Goal: Information Seeking & Learning: Learn about a topic

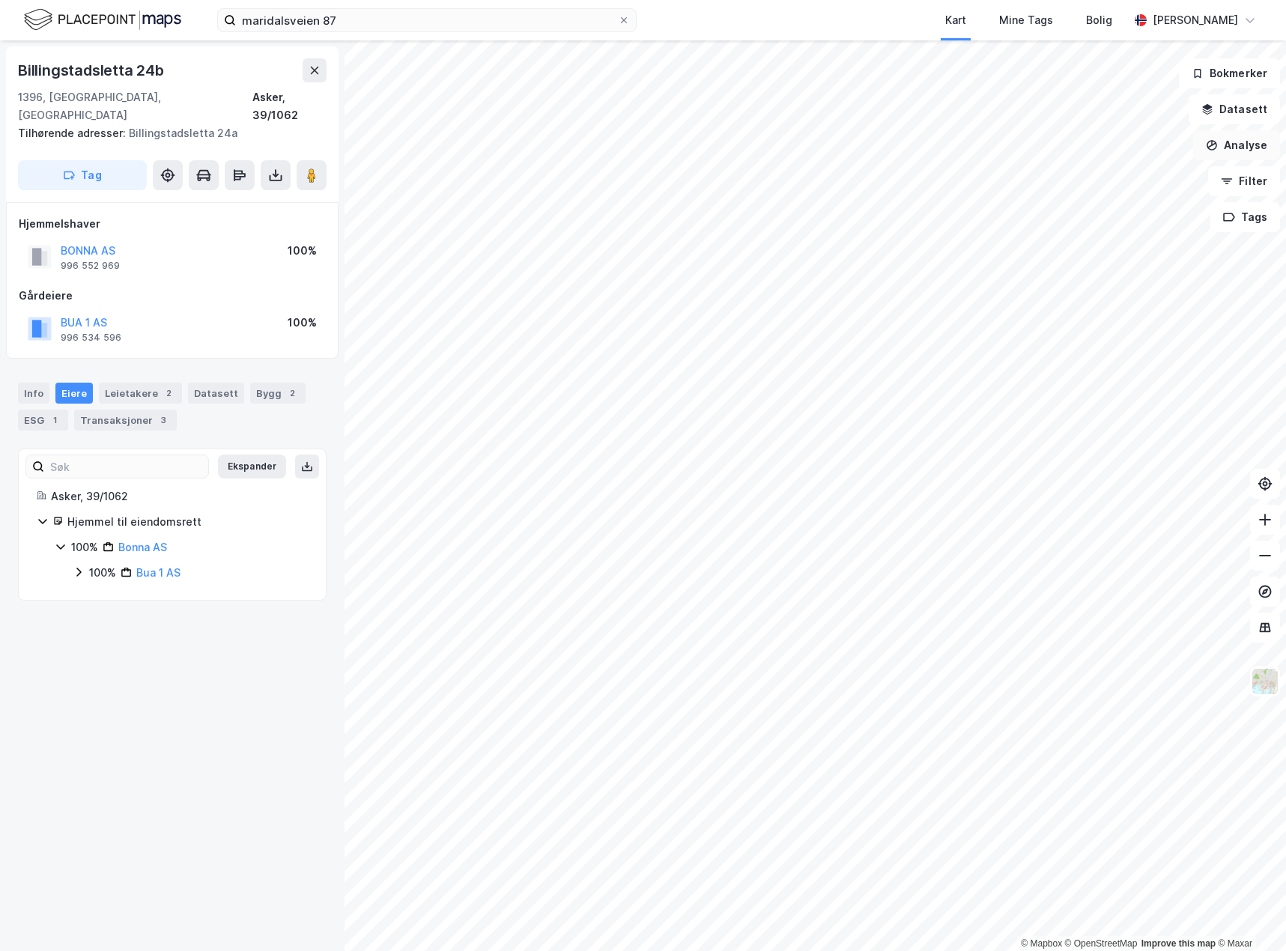
click at [1233, 146] on button "Analyse" at bounding box center [1236, 145] width 87 height 30
click at [1096, 145] on div "Mål avstand" at bounding box center [1106, 146] width 130 height 13
click at [729, 450] on div "3,9m" at bounding box center [734, 459] width 34 height 43
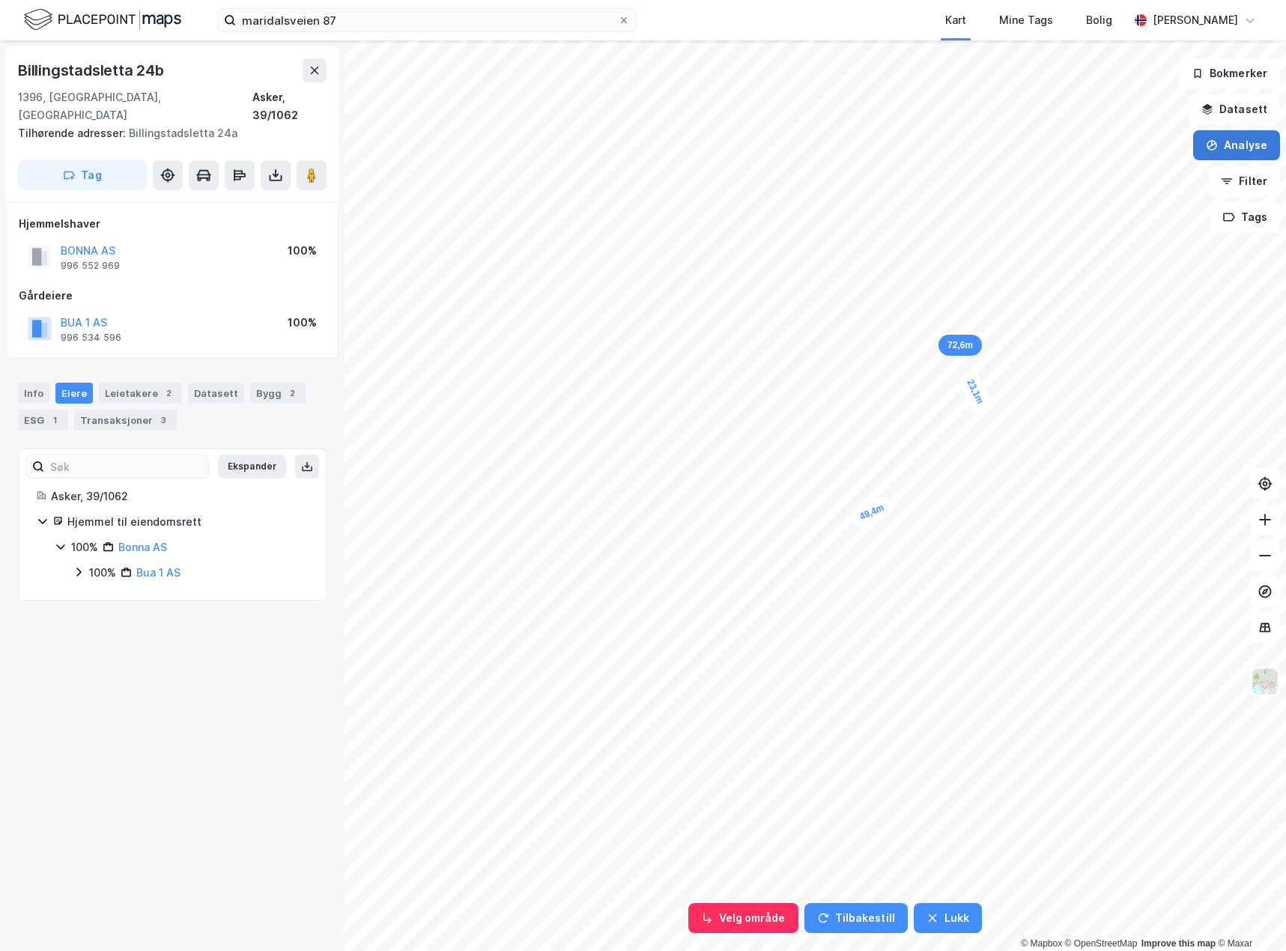
click at [1237, 144] on button "Analyse" at bounding box center [1236, 145] width 87 height 30
click at [1241, 113] on button "Datasett" at bounding box center [1233, 109] width 91 height 30
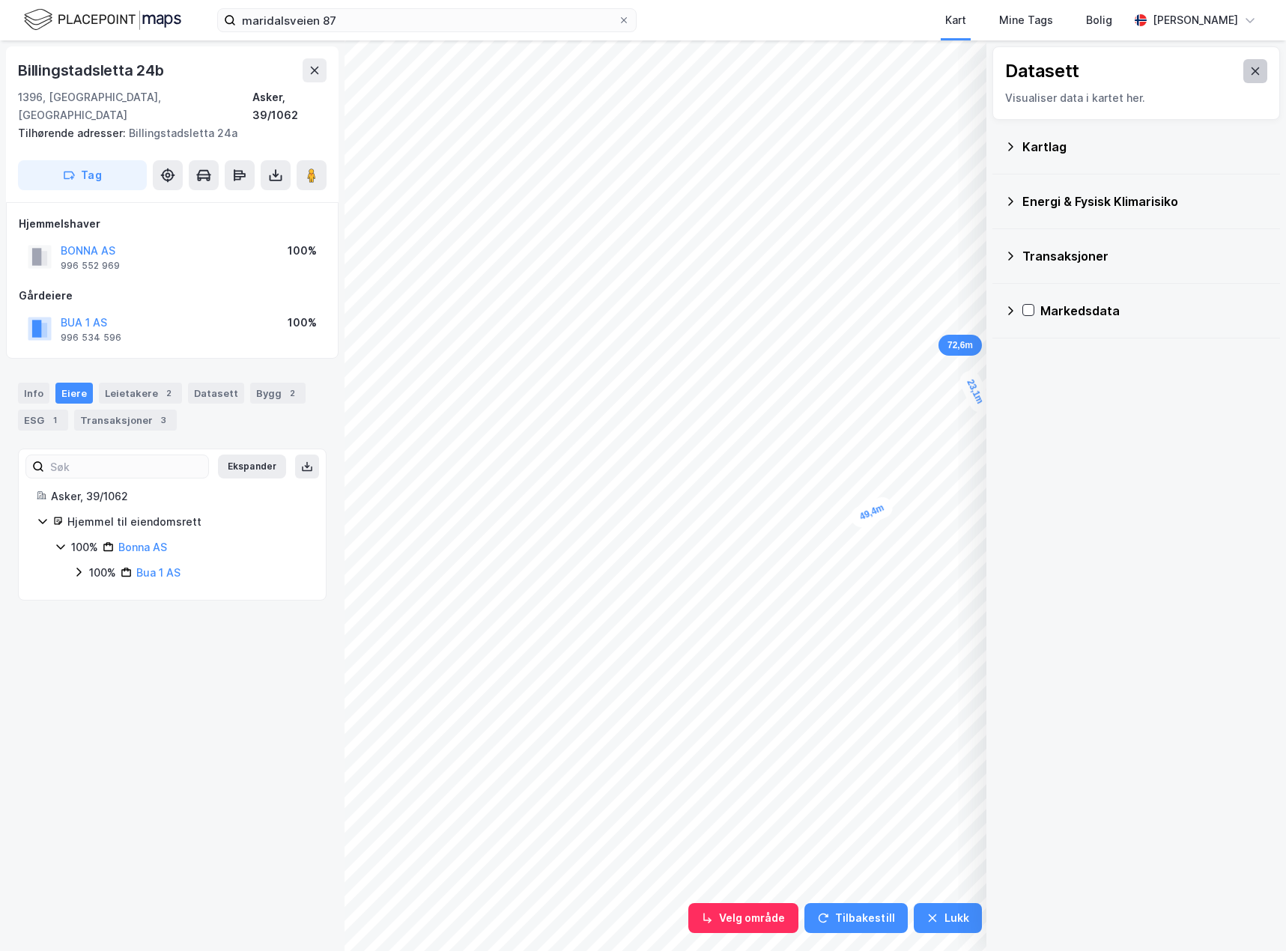
click at [1249, 75] on icon at bounding box center [1255, 71] width 12 height 12
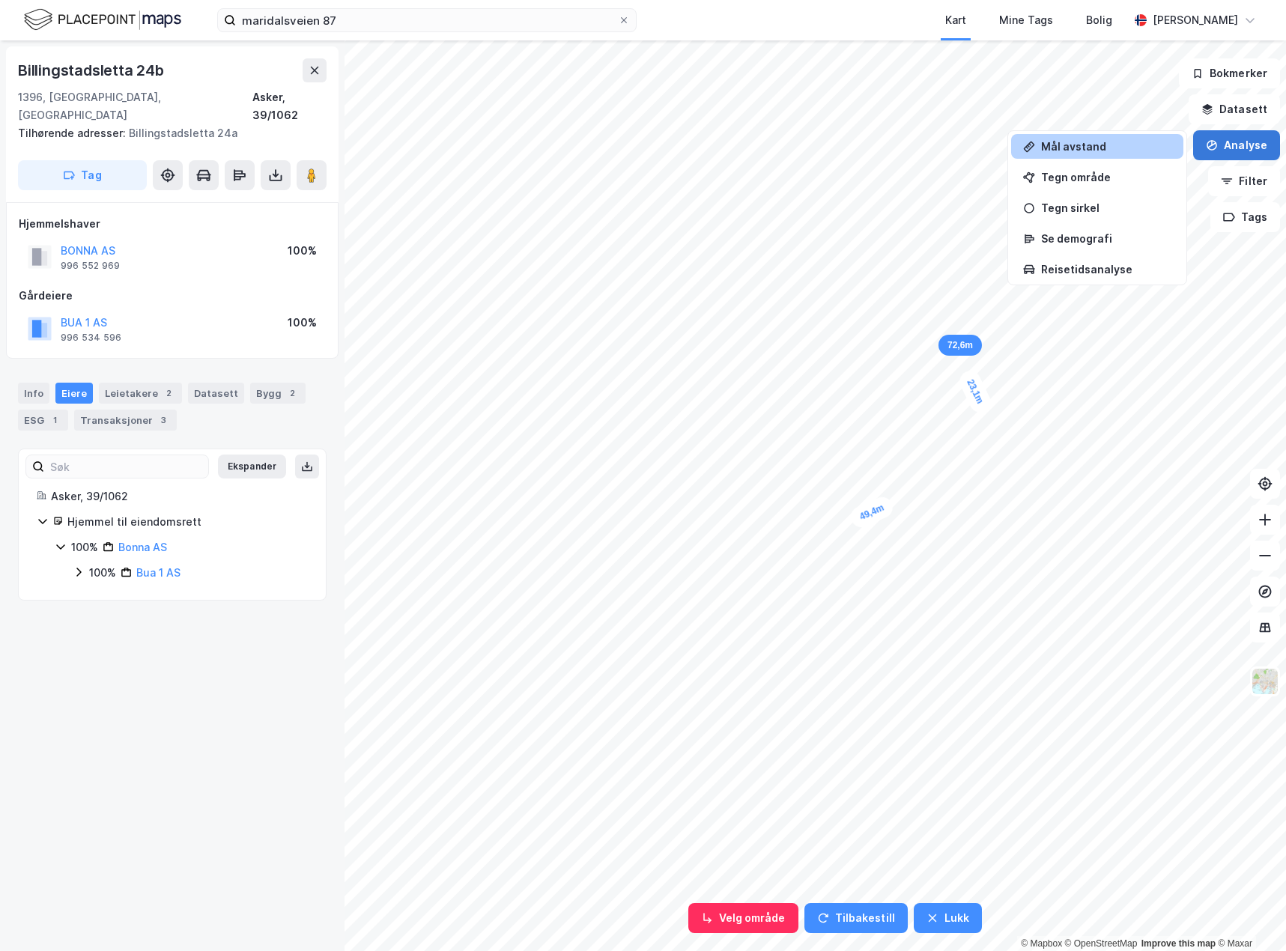
click at [1236, 146] on button "Analyse" at bounding box center [1236, 145] width 87 height 30
click at [28, 383] on div "Info" at bounding box center [33, 393] width 31 height 21
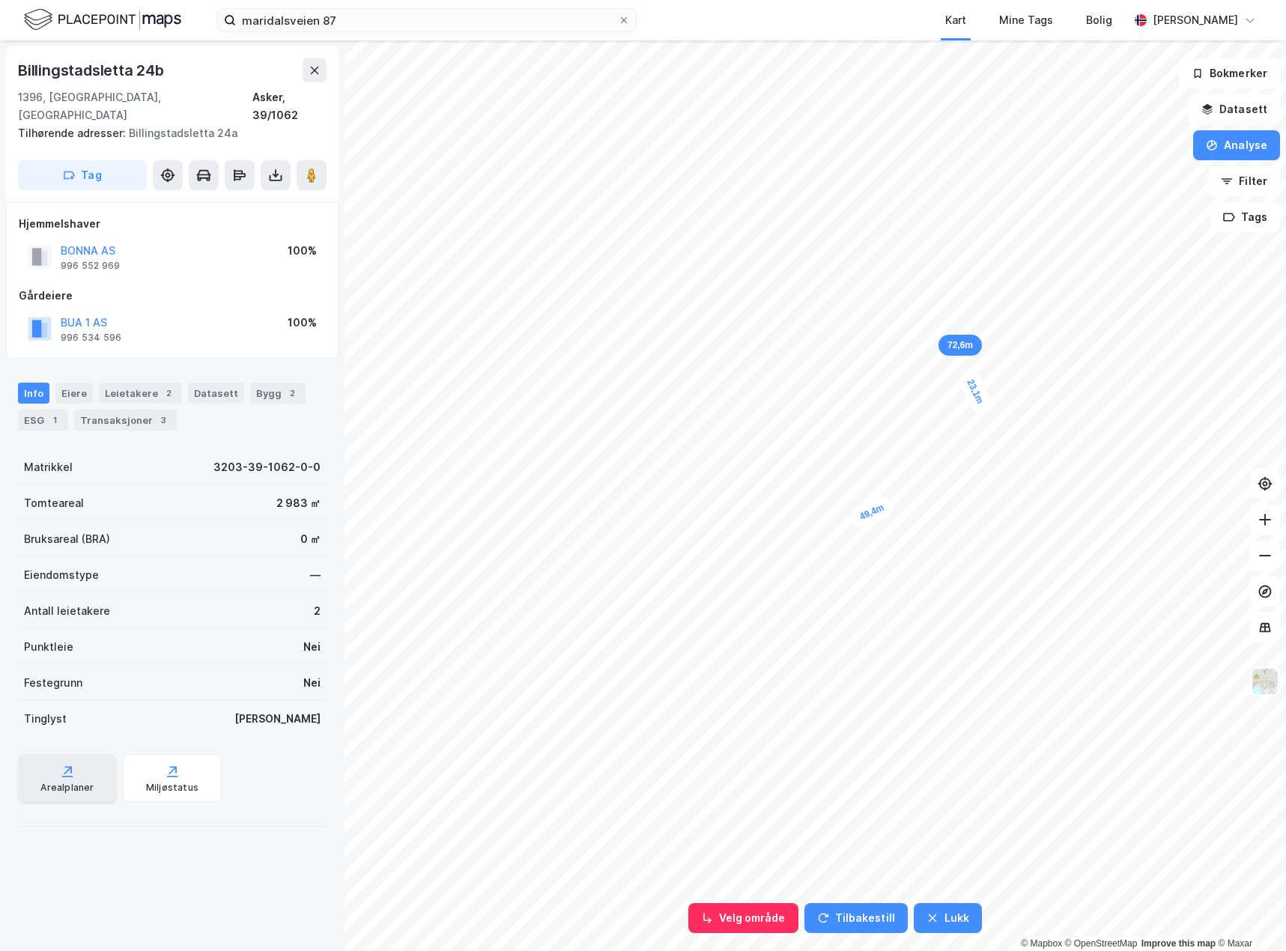
click at [63, 782] on div "Arealplaner" at bounding box center [66, 788] width 53 height 12
click at [1250, 143] on button "Analyse" at bounding box center [1236, 145] width 87 height 30
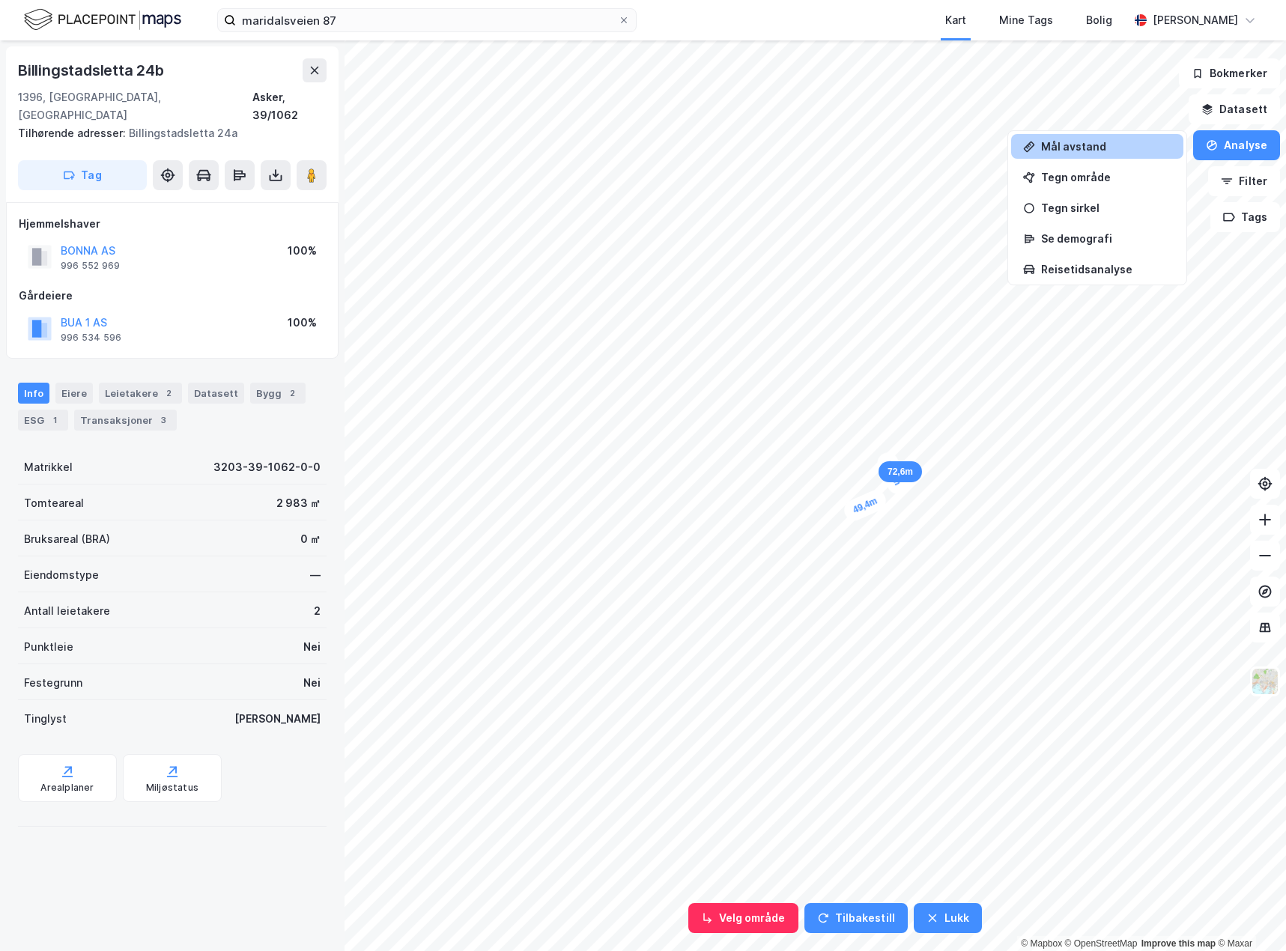
click at [1117, 151] on div "Mål avstand" at bounding box center [1106, 146] width 130 height 13
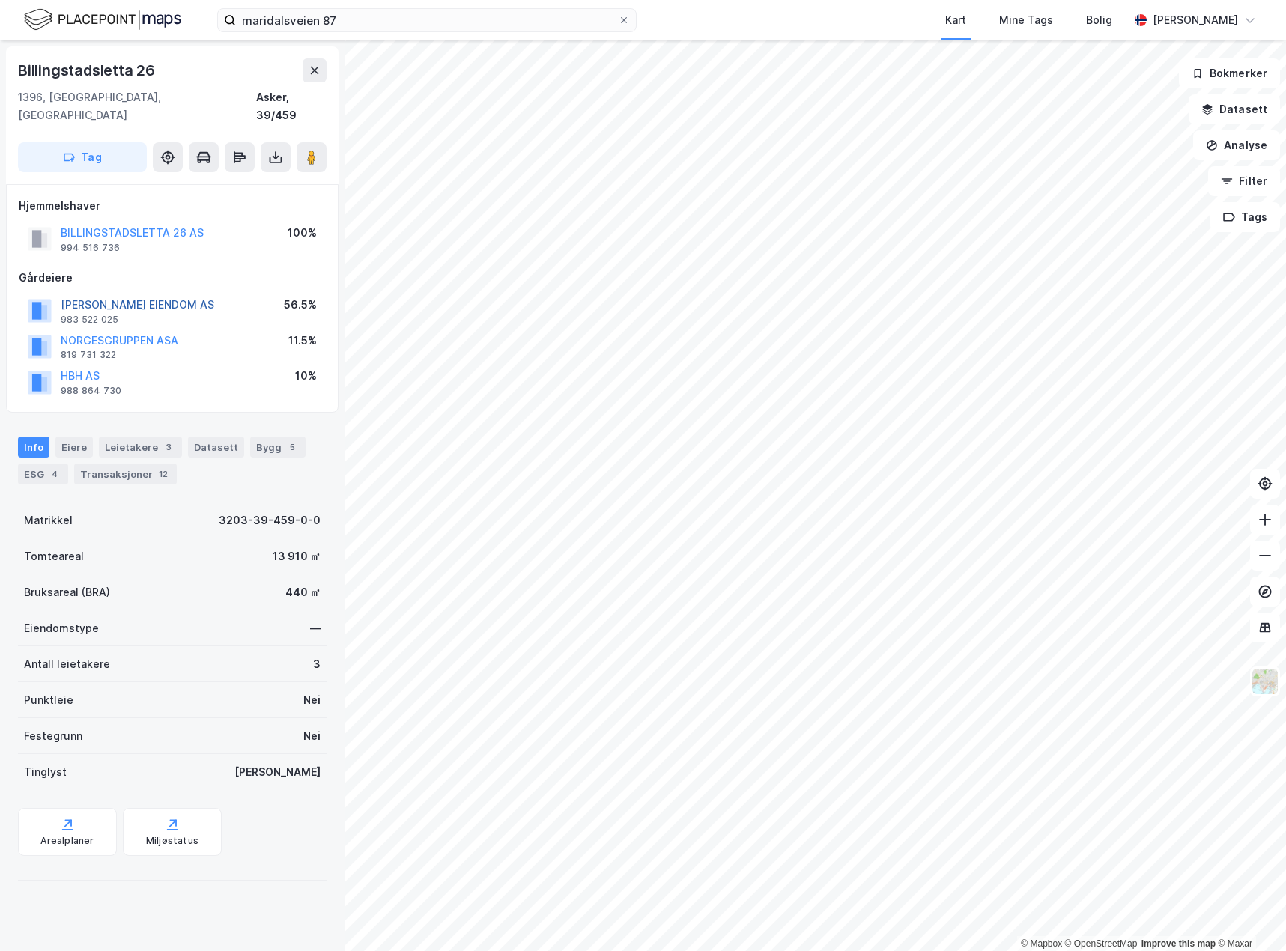
click at [0, 0] on button "[PERSON_NAME] EIENDOM AS" at bounding box center [0, 0] width 0 height 0
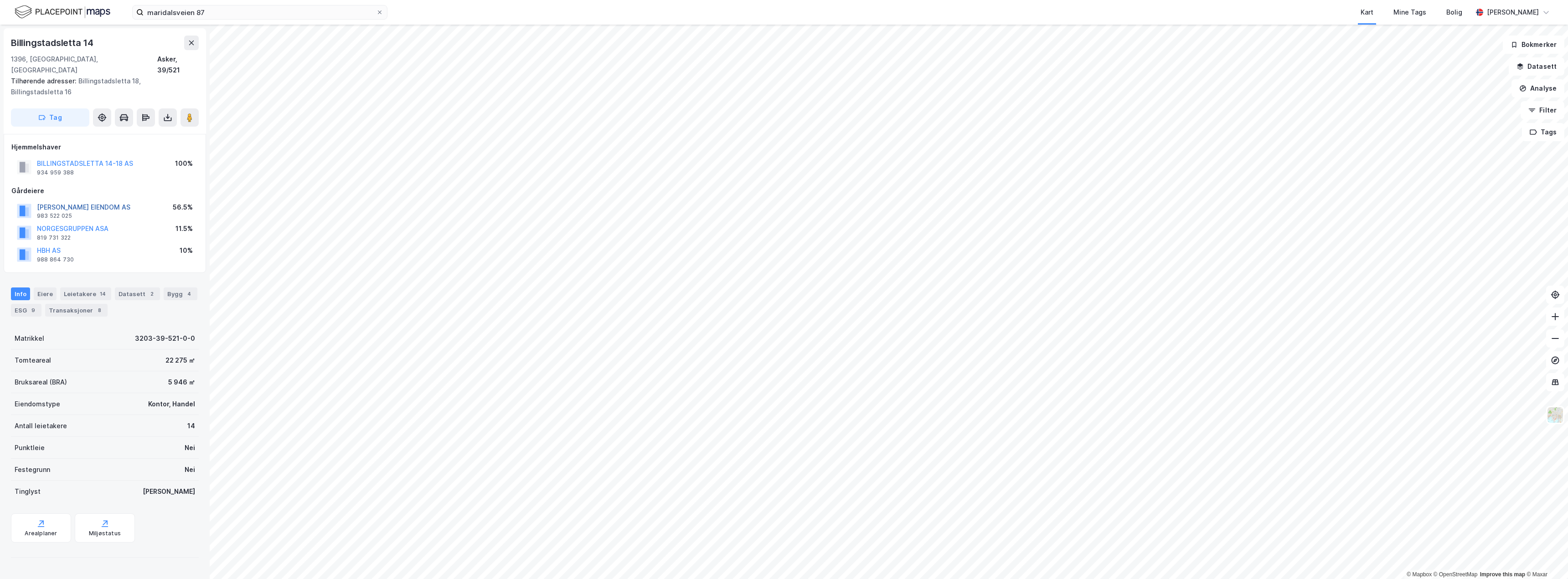
click at [0, 0] on button "[PERSON_NAME] EIENDOM AS" at bounding box center [0, 0] width 0 height 0
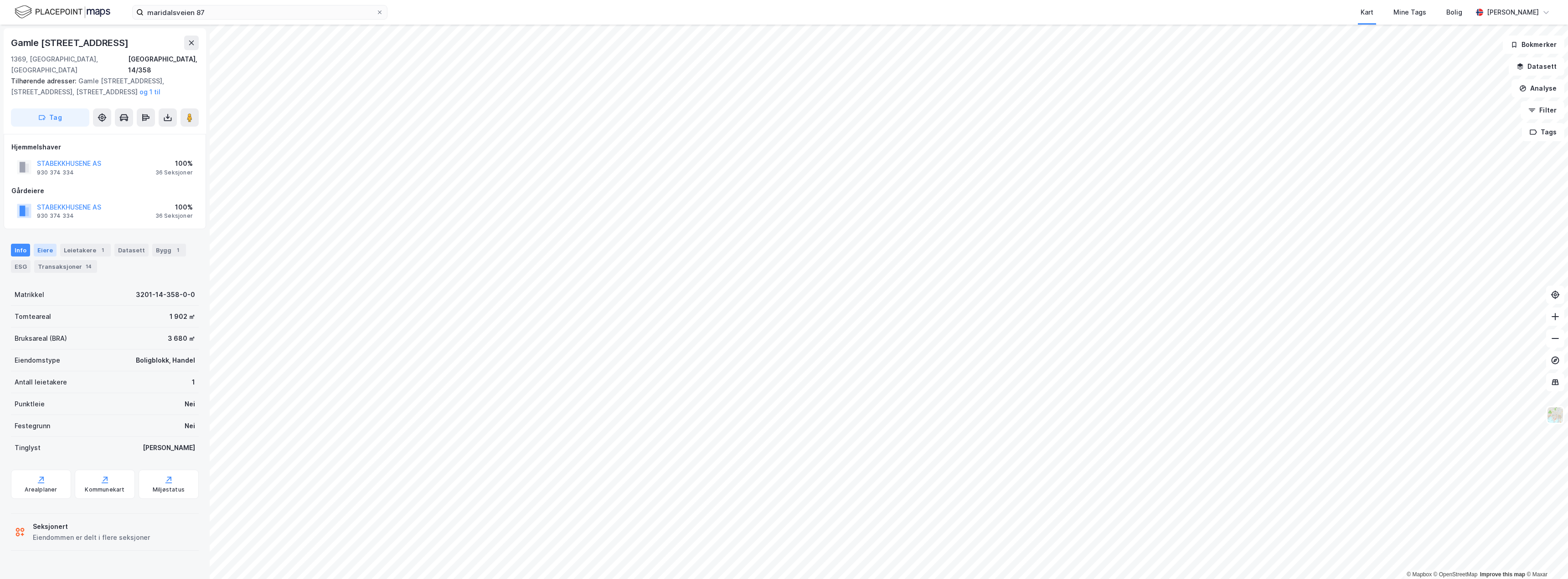
click at [46, 244] on div "Eiere" at bounding box center [44, 250] width 23 height 13
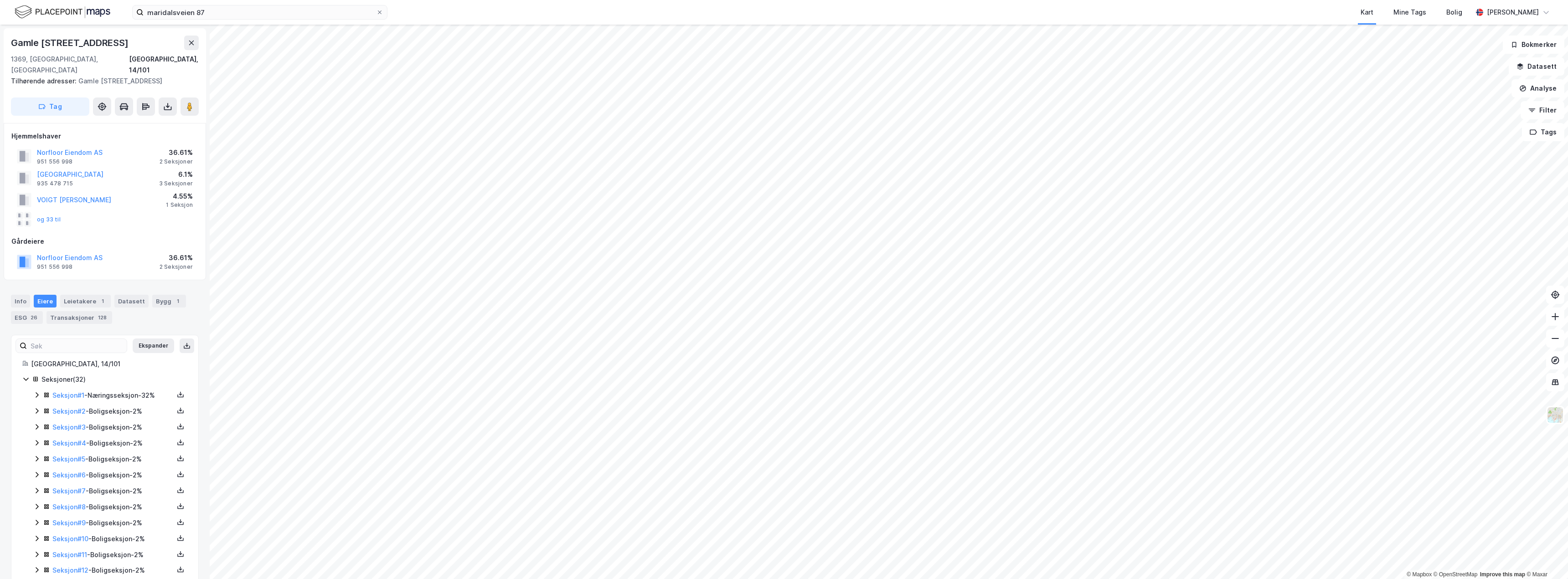
scroll to position [1, 0]
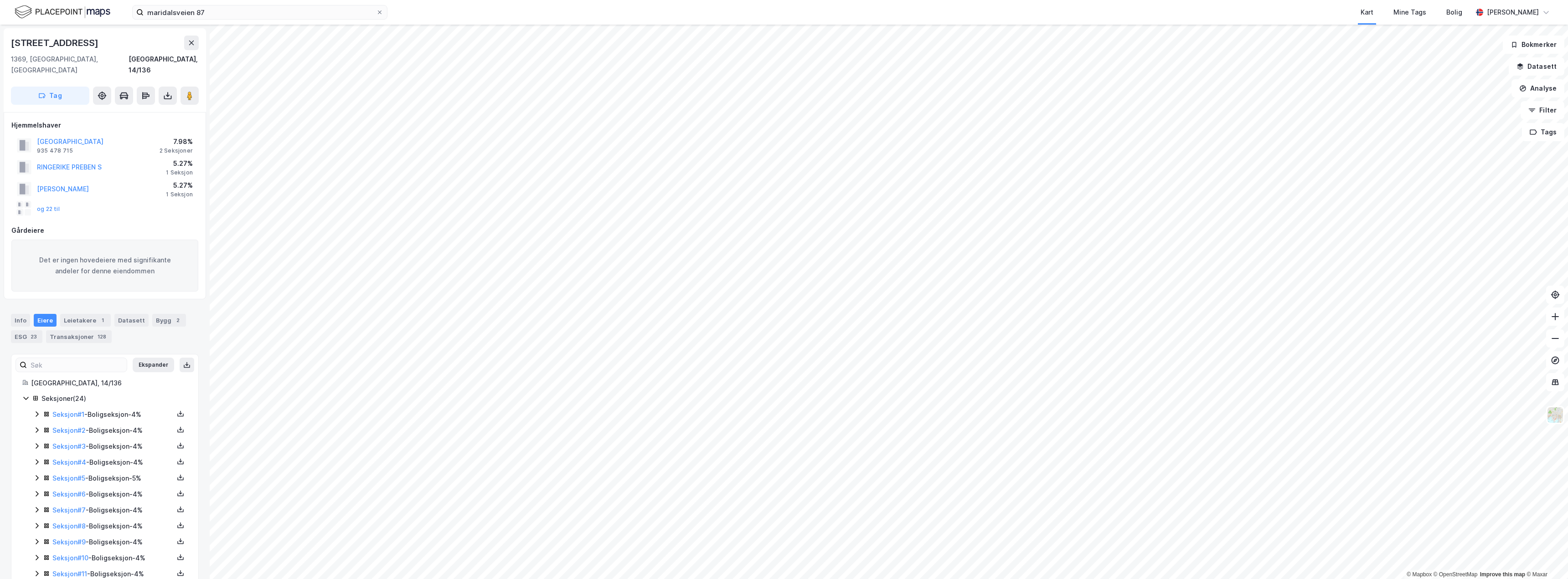
scroll to position [1, 0]
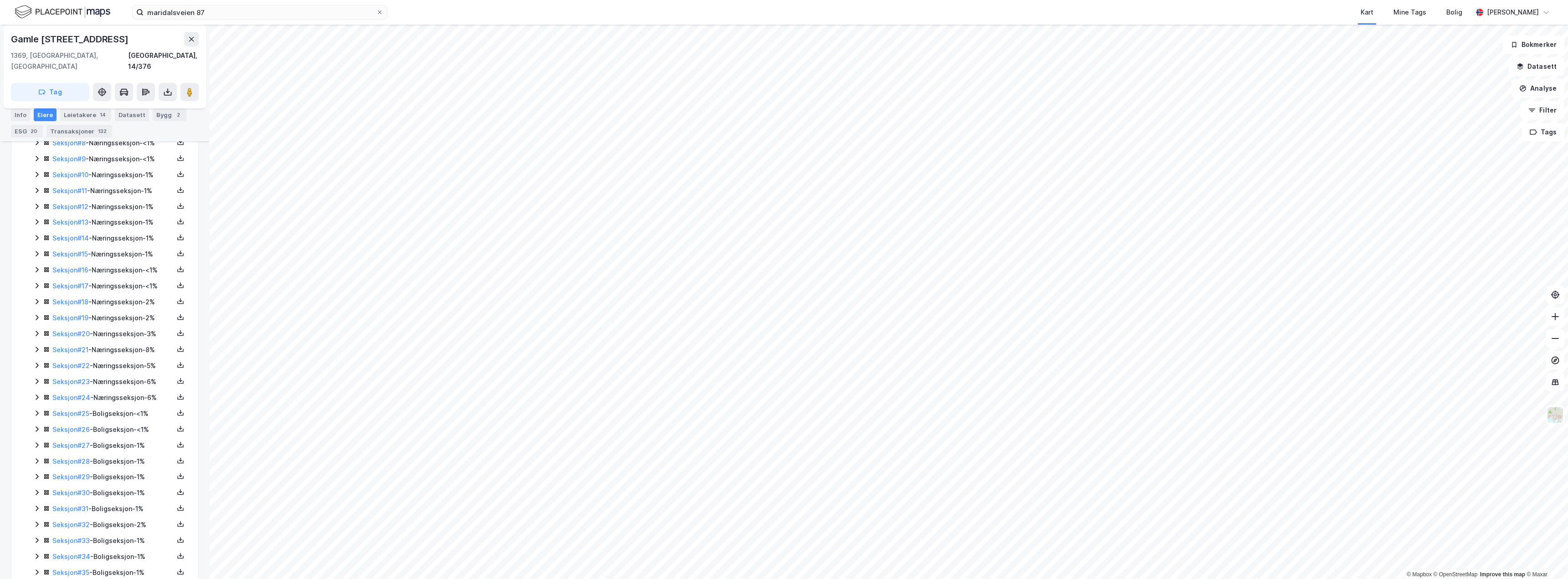
scroll to position [195, 0]
click at [34, 248] on div "Seksjon # 5 - Næringsseksjon - <1%" at bounding box center [110, 253] width 154 height 12
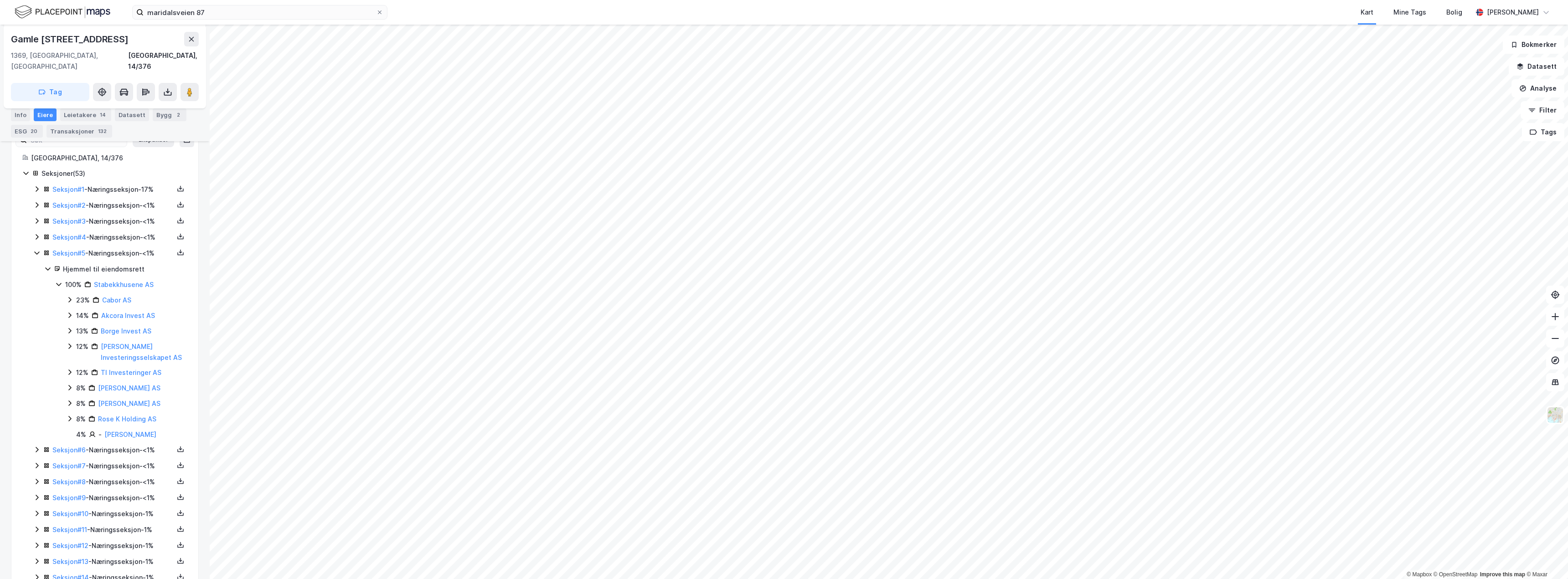
click at [35, 233] on icon at bounding box center [37, 237] width 7 height 7
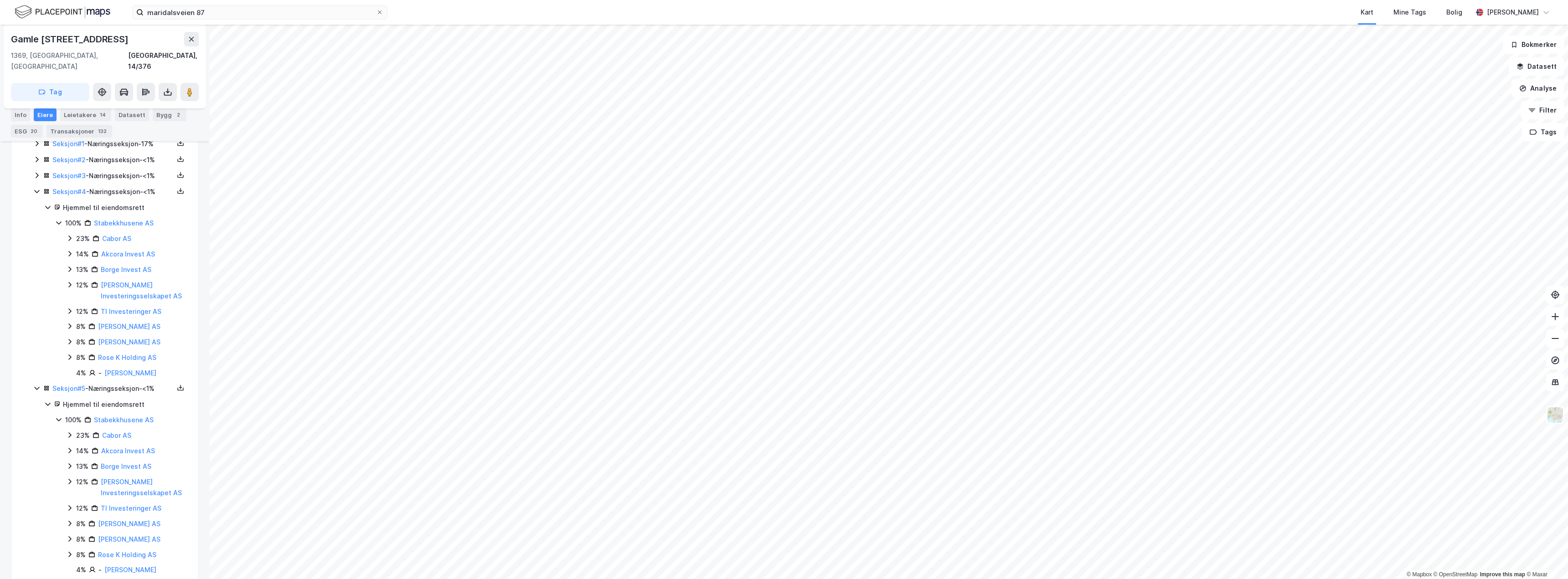
scroll to position [0, 0]
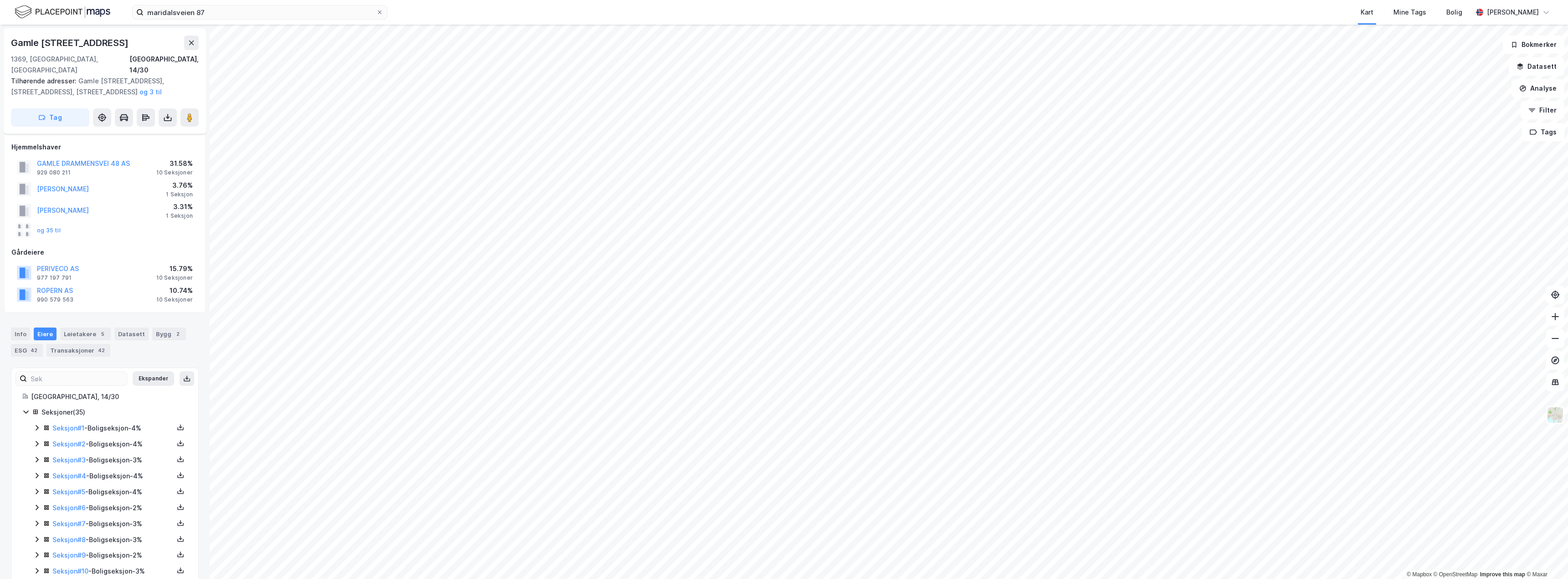
scroll to position [240, 0]
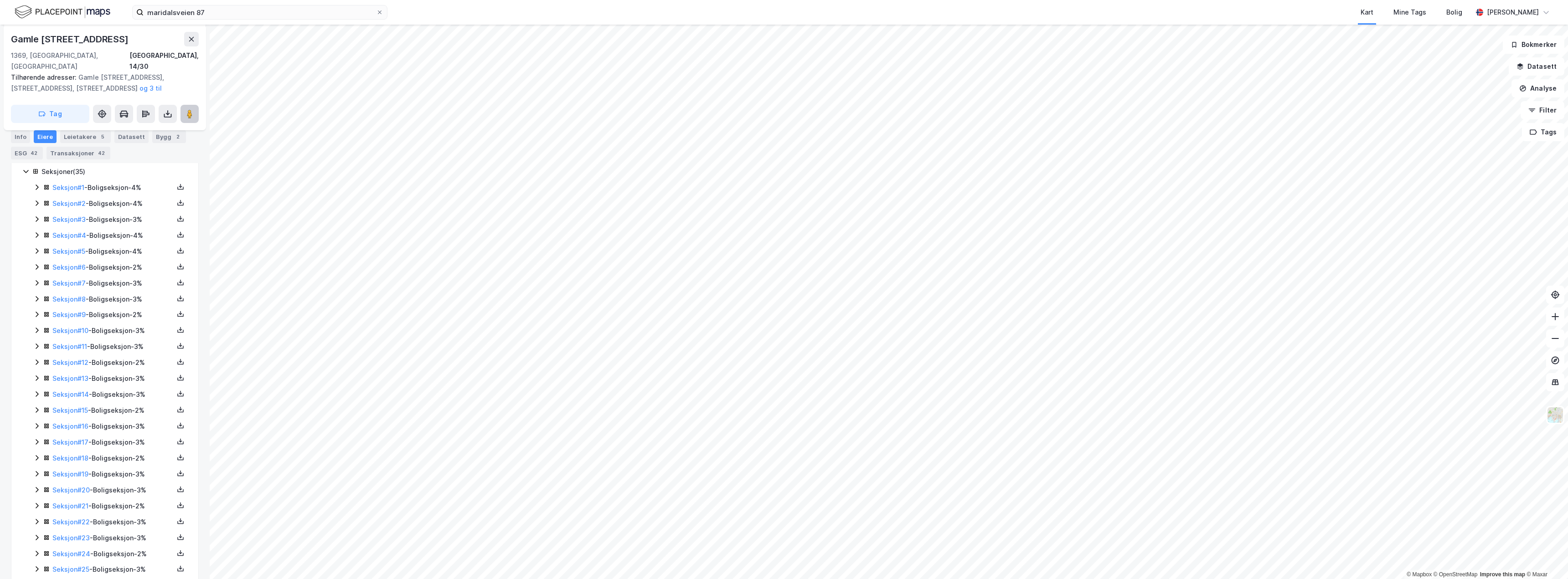
click at [197, 105] on button at bounding box center [190, 114] width 18 height 18
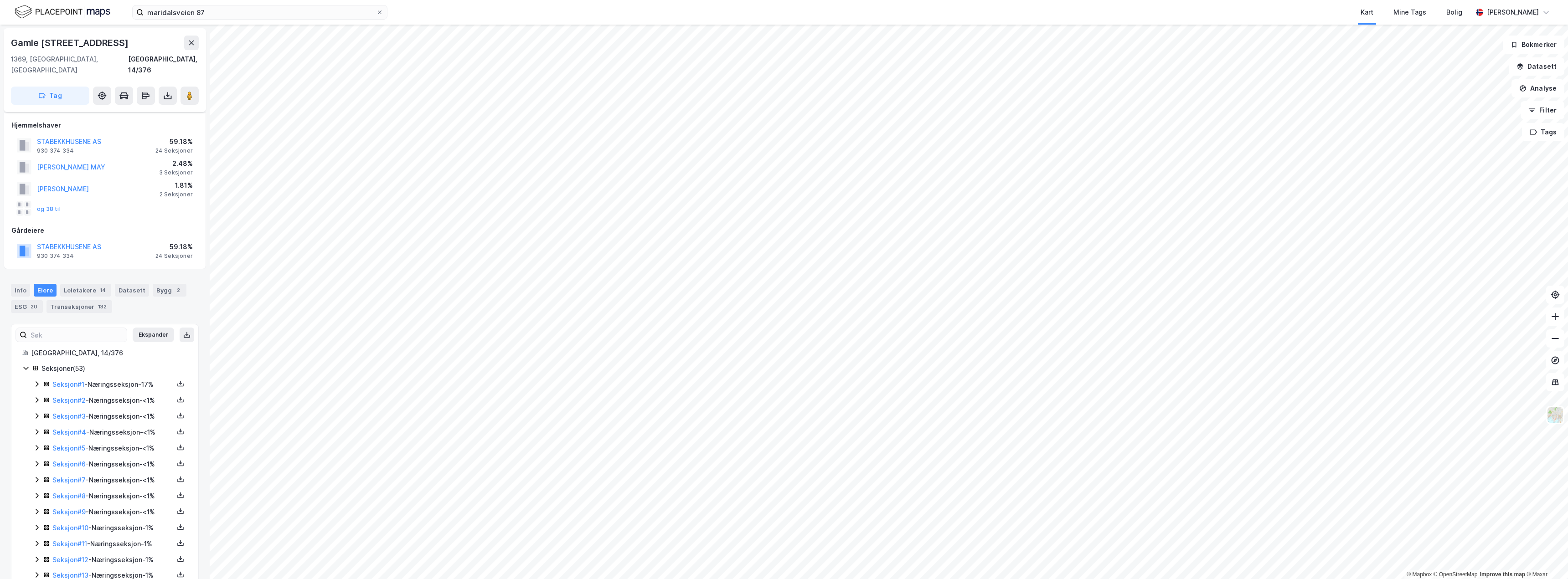
scroll to position [240, 0]
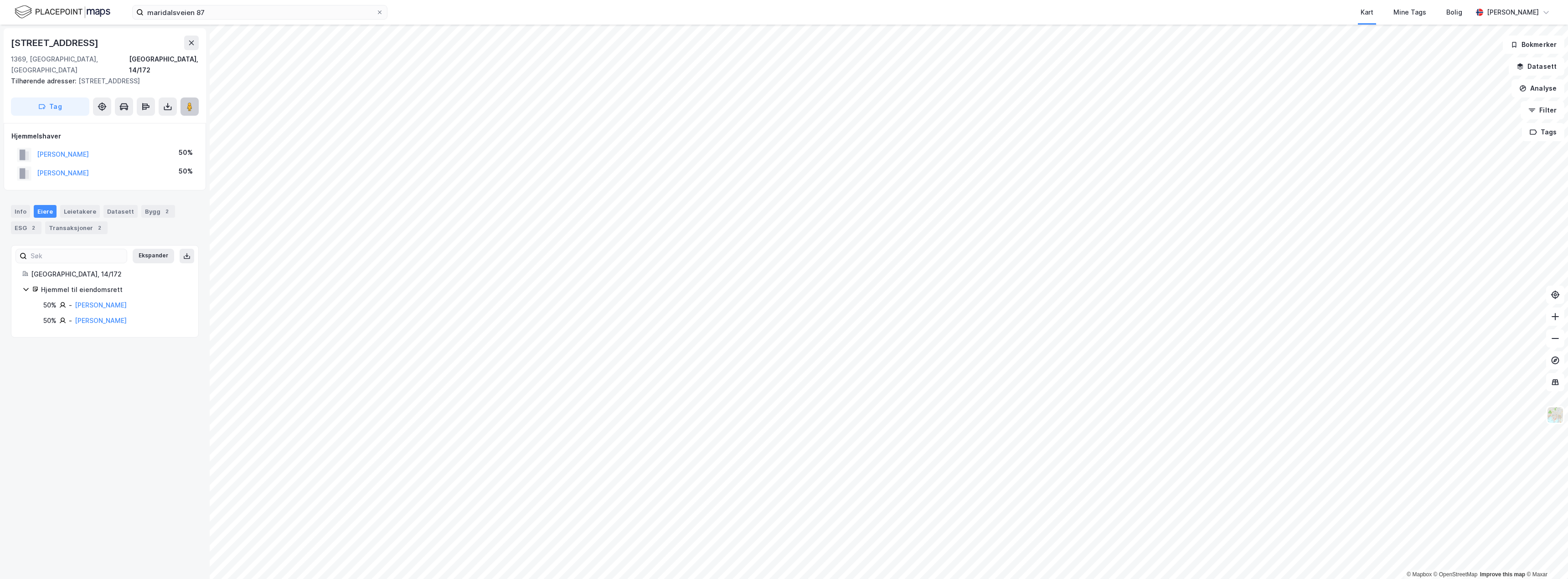
click at [186, 102] on icon at bounding box center [189, 106] width 9 height 9
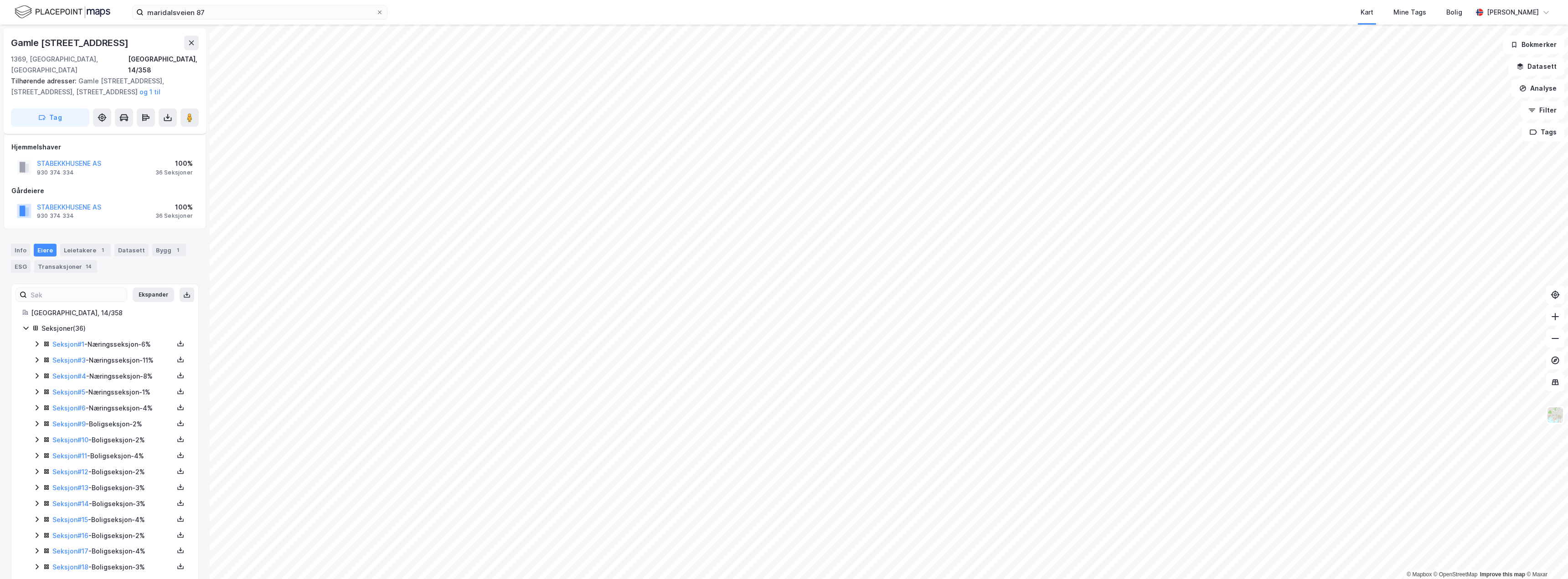
scroll to position [240, 0]
